Goal: Transaction & Acquisition: Book appointment/travel/reservation

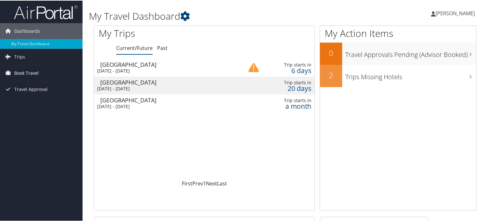
click at [32, 71] on span "Book Travel" at bounding box center [26, 72] width 24 height 16
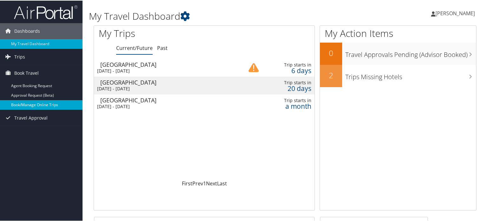
click at [35, 104] on link "Book/Manage Online Trips" at bounding box center [41, 104] width 83 height 10
